Goal: Transaction & Acquisition: Purchase product/service

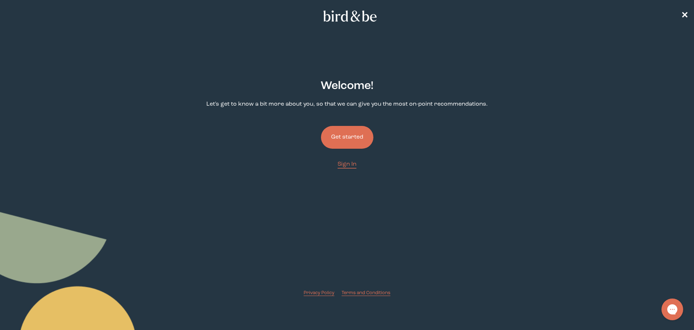
click at [354, 144] on button "Get started" at bounding box center [347, 137] width 52 height 23
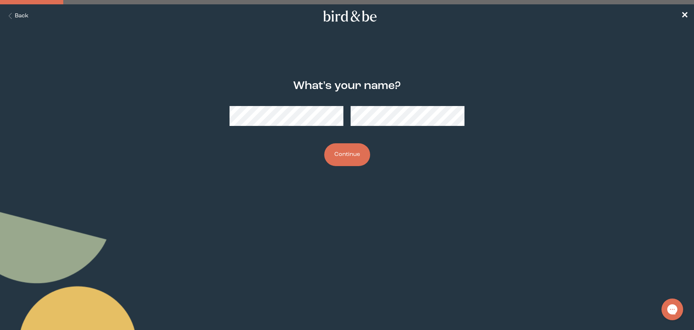
click at [19, 14] on button "Back" at bounding box center [17, 16] width 23 height 8
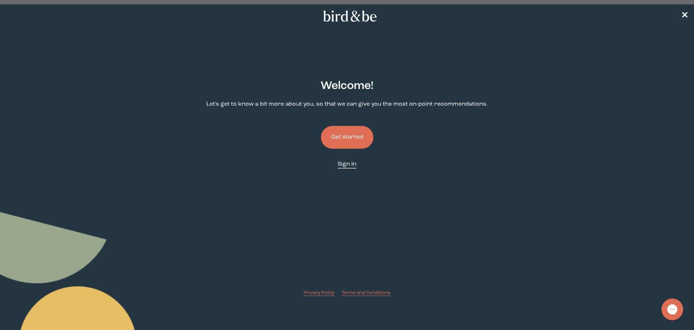
click at [344, 163] on span "Sign In" at bounding box center [347, 164] width 19 height 6
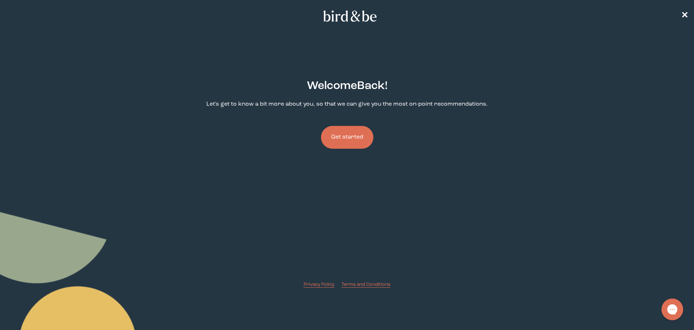
click at [357, 140] on button "Get started" at bounding box center [347, 137] width 52 height 23
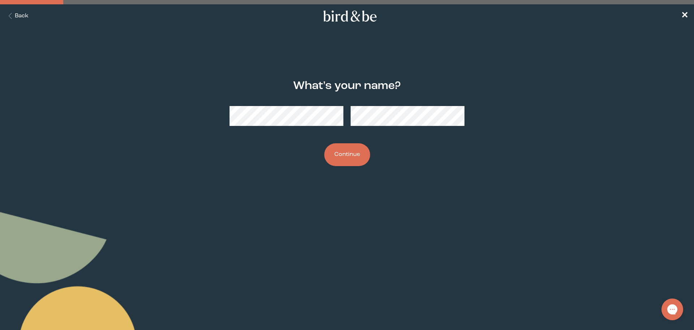
click at [346, 160] on button "Continue" at bounding box center [347, 154] width 46 height 23
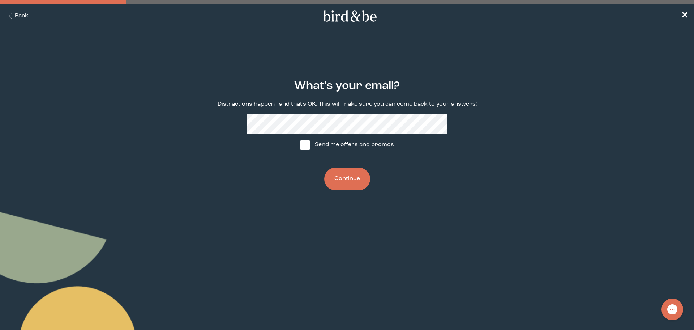
click at [339, 144] on label "Send me offers and promos" at bounding box center [347, 145] width 108 height 22
click at [300, 145] on input "Send me offers and promos" at bounding box center [300, 145] width 0 height 0
checkbox input "true"
click at [344, 179] on button "Continue" at bounding box center [347, 178] width 46 height 23
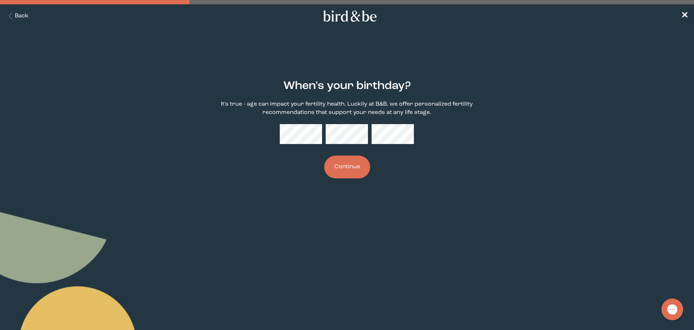
click at [346, 174] on button "Continue" at bounding box center [347, 166] width 46 height 23
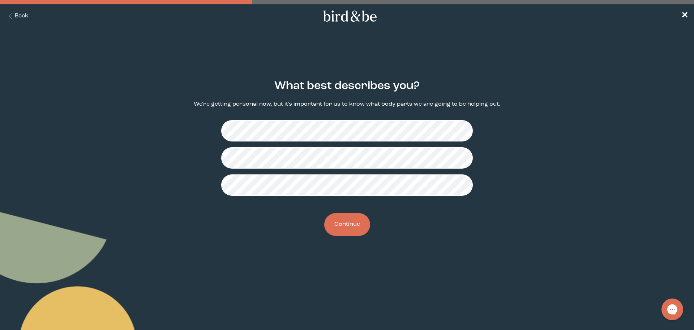
click at [349, 224] on button "Continue" at bounding box center [347, 224] width 46 height 23
click at [349, 219] on button "Continue" at bounding box center [347, 224] width 46 height 23
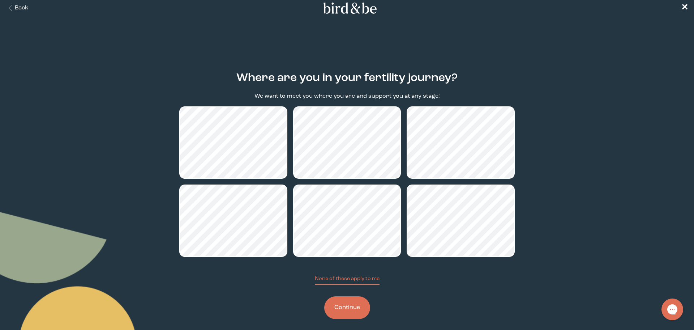
scroll to position [9, 0]
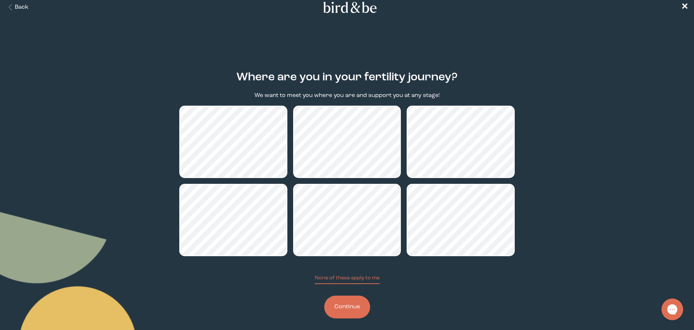
click at [359, 308] on button "Continue" at bounding box center [347, 306] width 46 height 23
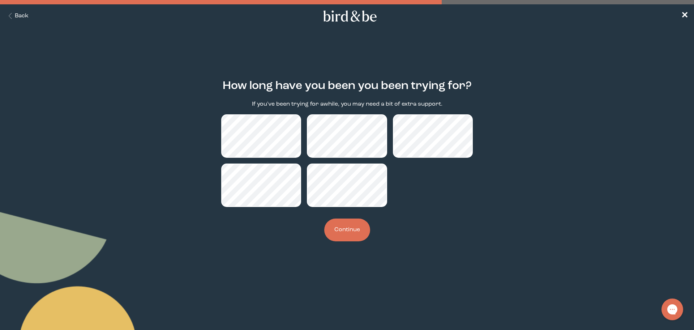
click at [345, 227] on button "Continue" at bounding box center [347, 229] width 46 height 23
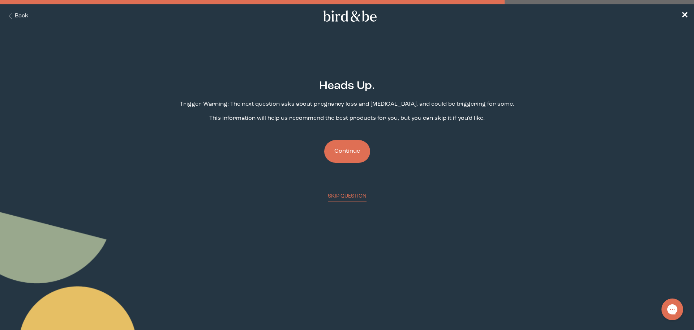
click at [358, 147] on button "Continue" at bounding box center [347, 151] width 46 height 23
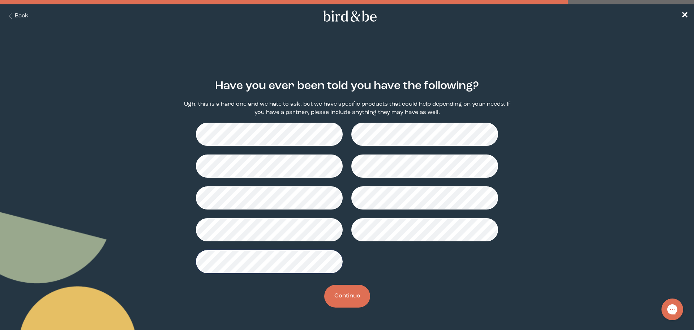
click at [344, 294] on button "Continue" at bounding box center [347, 295] width 46 height 23
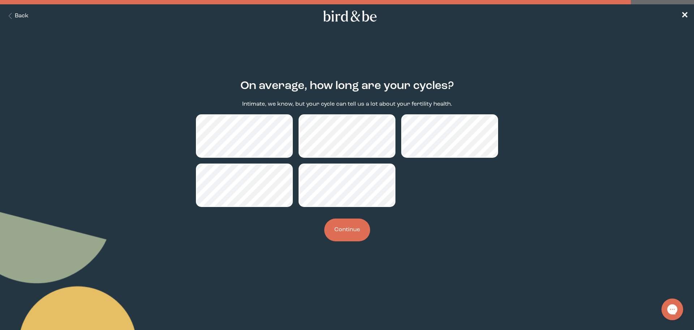
click at [351, 229] on button "Continue" at bounding box center [347, 229] width 46 height 23
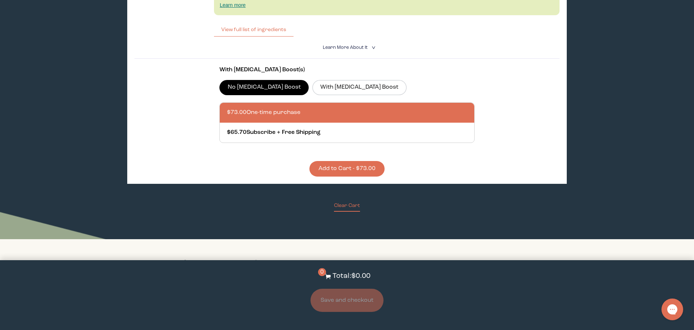
scroll to position [1195, 0]
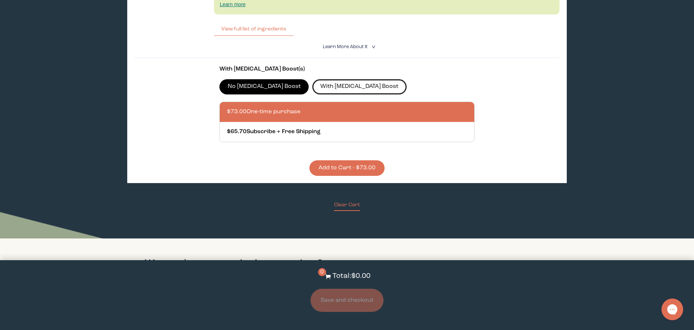
click at [335, 89] on label "With CoQ10 Boost" at bounding box center [359, 86] width 94 height 15
click at [0, 0] on input "With CoQ10 Boost" at bounding box center [0, 0] width 0 height 0
click at [257, 91] on label "No CoQ10 Boost" at bounding box center [263, 86] width 89 height 15
click at [0, 0] on input "No CoQ10 Boost" at bounding box center [0, 0] width 0 height 0
click at [312, 91] on label "With CoQ10 Boost" at bounding box center [359, 86] width 94 height 15
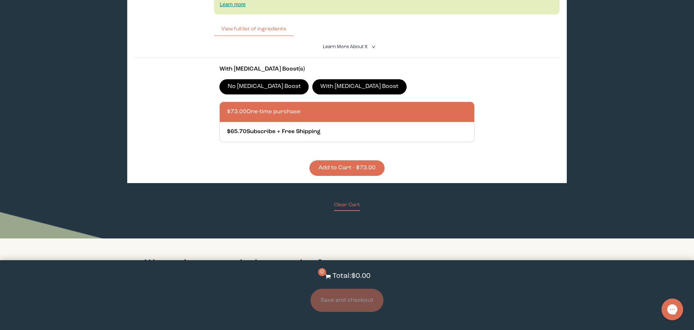
click at [0, 0] on input "With CoQ10 Boost" at bounding box center [0, 0] width 0 height 0
click at [270, 90] on label "No CoQ10 Boost" at bounding box center [263, 86] width 89 height 15
click at [0, 0] on input "No CoQ10 Boost" at bounding box center [0, 0] width 0 height 0
click at [276, 31] on button "View full list of ingredients" at bounding box center [254, 29] width 80 height 14
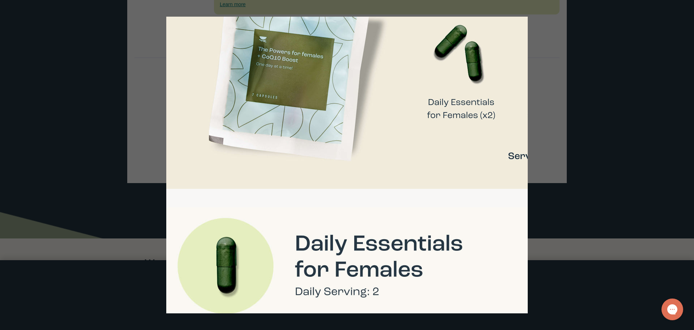
scroll to position [0, 36]
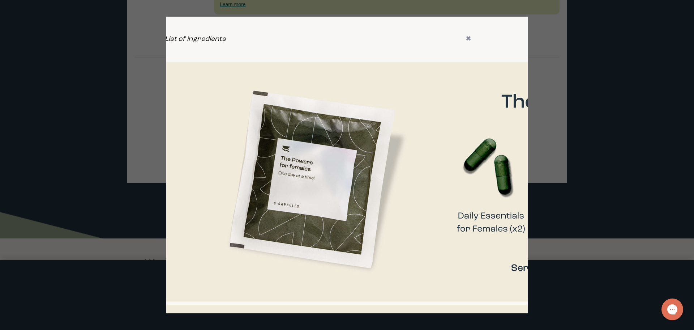
click at [113, 162] on div at bounding box center [347, 165] width 694 height 330
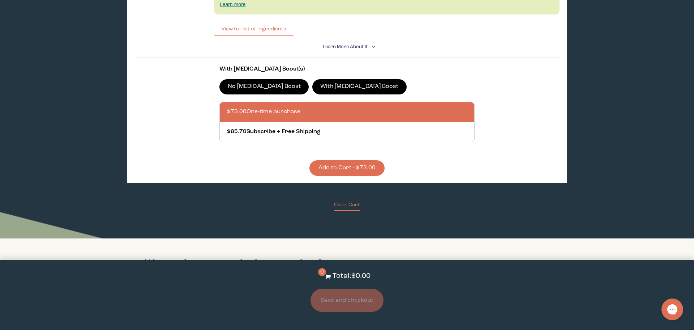
click at [261, 85] on label "No CoQ10 Boost" at bounding box center [263, 86] width 89 height 15
click at [0, 0] on input "No CoQ10 Boost" at bounding box center [0, 0] width 0 height 0
click at [312, 84] on label "With CoQ10 Boost" at bounding box center [359, 86] width 94 height 15
click at [0, 0] on input "With CoQ10 Boost" at bounding box center [0, 0] width 0 height 0
click at [255, 93] on label "No CoQ10 Boost" at bounding box center [263, 86] width 89 height 15
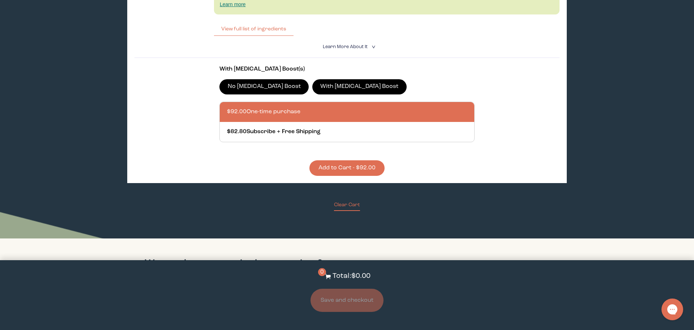
click at [0, 0] on input "No CoQ10 Boost" at bounding box center [0, 0] width 0 height 0
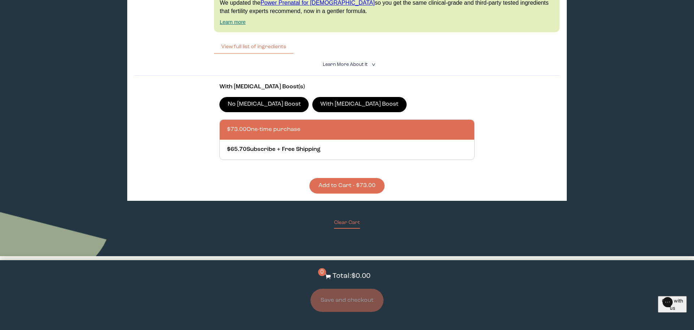
scroll to position [1193, 0]
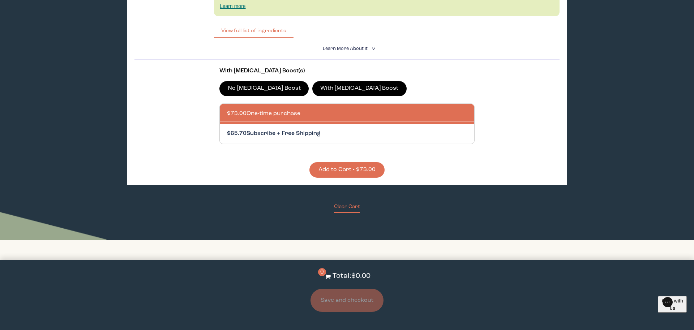
click at [301, 133] on div at bounding box center [354, 134] width 254 height 20
click at [227, 129] on input "$65.70 Subscribe + Free Shipping" at bounding box center [227, 129] width 0 height 0
radio input "true"
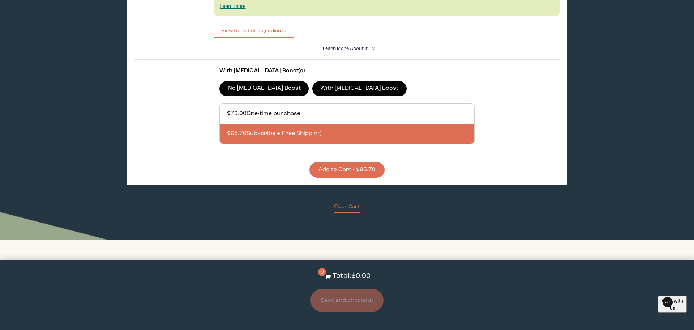
click at [350, 171] on button "Add to Cart - $65.70" at bounding box center [346, 170] width 75 height 16
click at [340, 299] on button "Save and checkout" at bounding box center [346, 299] width 73 height 23
